Goal: Task Accomplishment & Management: Manage account settings

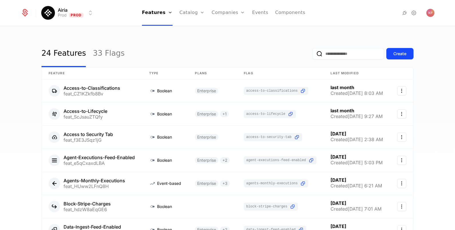
click at [234, 29] on link "Companies" at bounding box center [232, 28] width 26 height 5
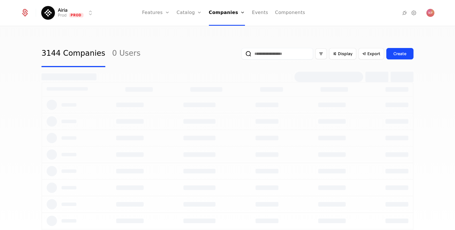
click at [264, 53] on input "email" at bounding box center [278, 53] width 72 height 11
paste input "**********"
type input "**********"
click at [242, 55] on button "submit" at bounding box center [242, 55] width 0 height 0
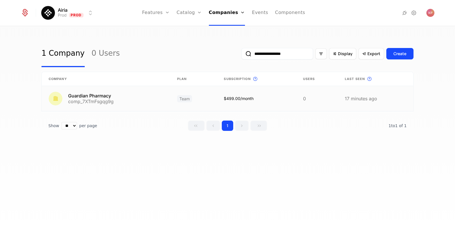
click at [157, 101] on link at bounding box center [106, 98] width 129 height 25
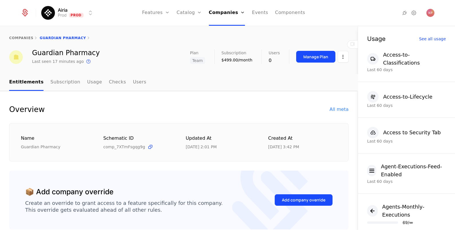
click at [299, 202] on div "Add company override" at bounding box center [304, 201] width 44 height 6
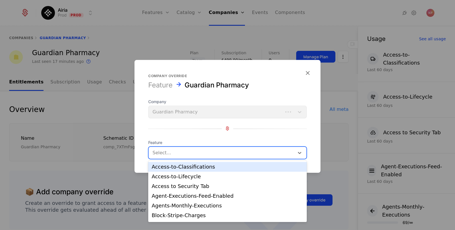
click at [187, 153] on div at bounding box center [222, 153] width 138 height 8
click at [195, 169] on div "Access-to-Classifications" at bounding box center [228, 167] width 152 height 5
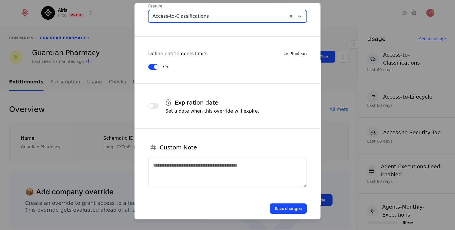
scroll to position [96, 0]
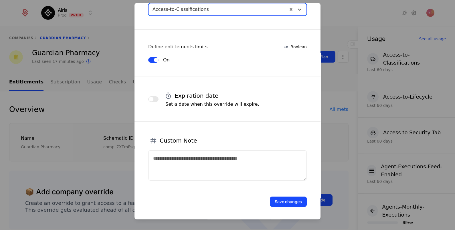
click at [282, 199] on button "Save changes" at bounding box center [288, 202] width 37 height 10
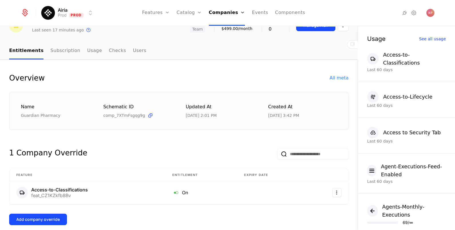
scroll to position [71, 0]
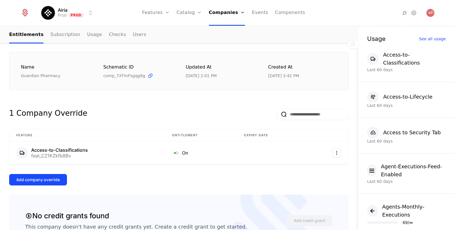
click at [46, 178] on div "Add company override" at bounding box center [38, 180] width 44 height 6
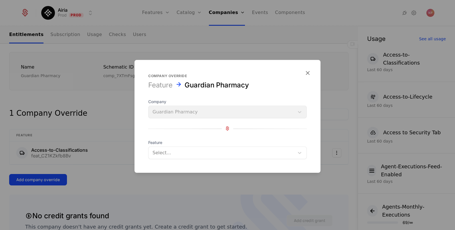
click at [187, 150] on div at bounding box center [222, 153] width 138 height 8
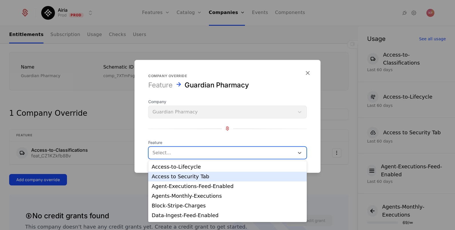
click at [192, 169] on div "Access-to-Lifecycle" at bounding box center [228, 167] width 152 height 5
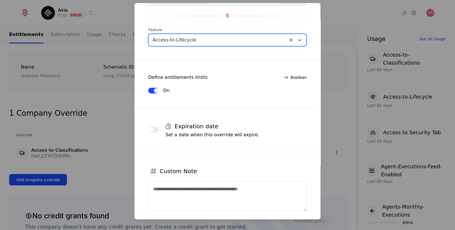
scroll to position [87, 0]
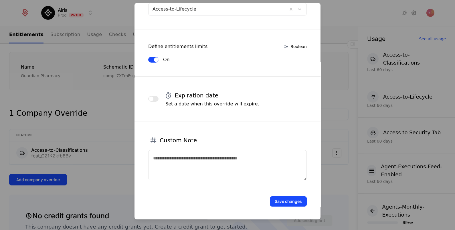
click at [273, 200] on button "Save changes" at bounding box center [288, 201] width 37 height 10
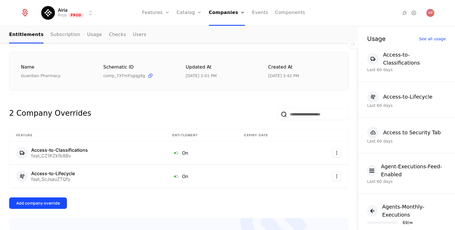
click at [50, 199] on button "Add company override" at bounding box center [38, 203] width 58 height 11
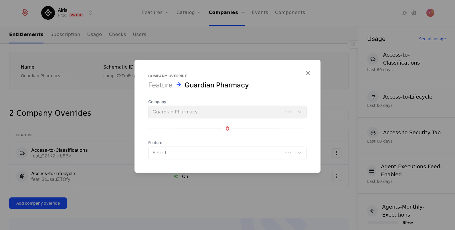
click at [157, 156] on div at bounding box center [216, 153] width 127 height 8
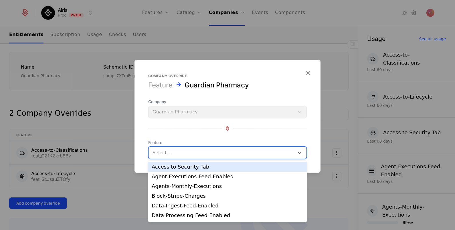
click at [180, 167] on div "Access to Security Tab" at bounding box center [228, 167] width 152 height 5
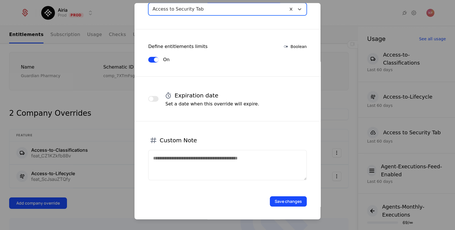
click at [283, 200] on button "Save changes" at bounding box center [288, 201] width 37 height 10
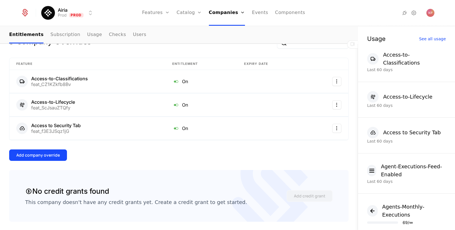
scroll to position [143, 0]
click at [56, 154] on div "Add company override" at bounding box center [38, 156] width 44 height 6
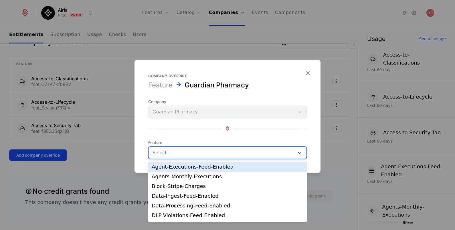
click at [173, 154] on div at bounding box center [222, 153] width 138 height 8
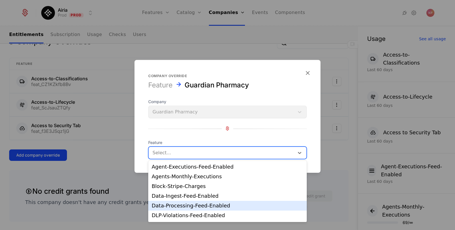
click at [201, 205] on div "Data-Processing-Feed-Enabled" at bounding box center [228, 206] width 152 height 5
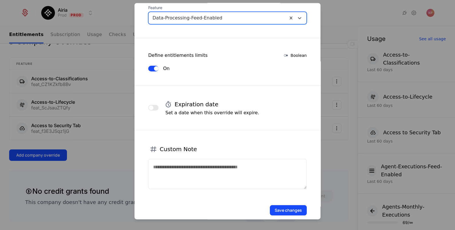
scroll to position [96, 0]
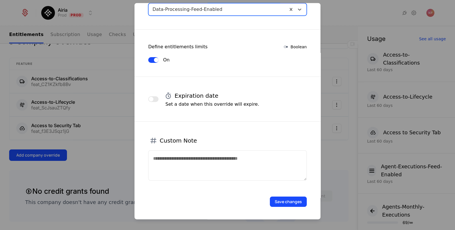
click at [283, 200] on button "Save changes" at bounding box center [288, 202] width 37 height 10
